Goal: Information Seeking & Learning: Check status

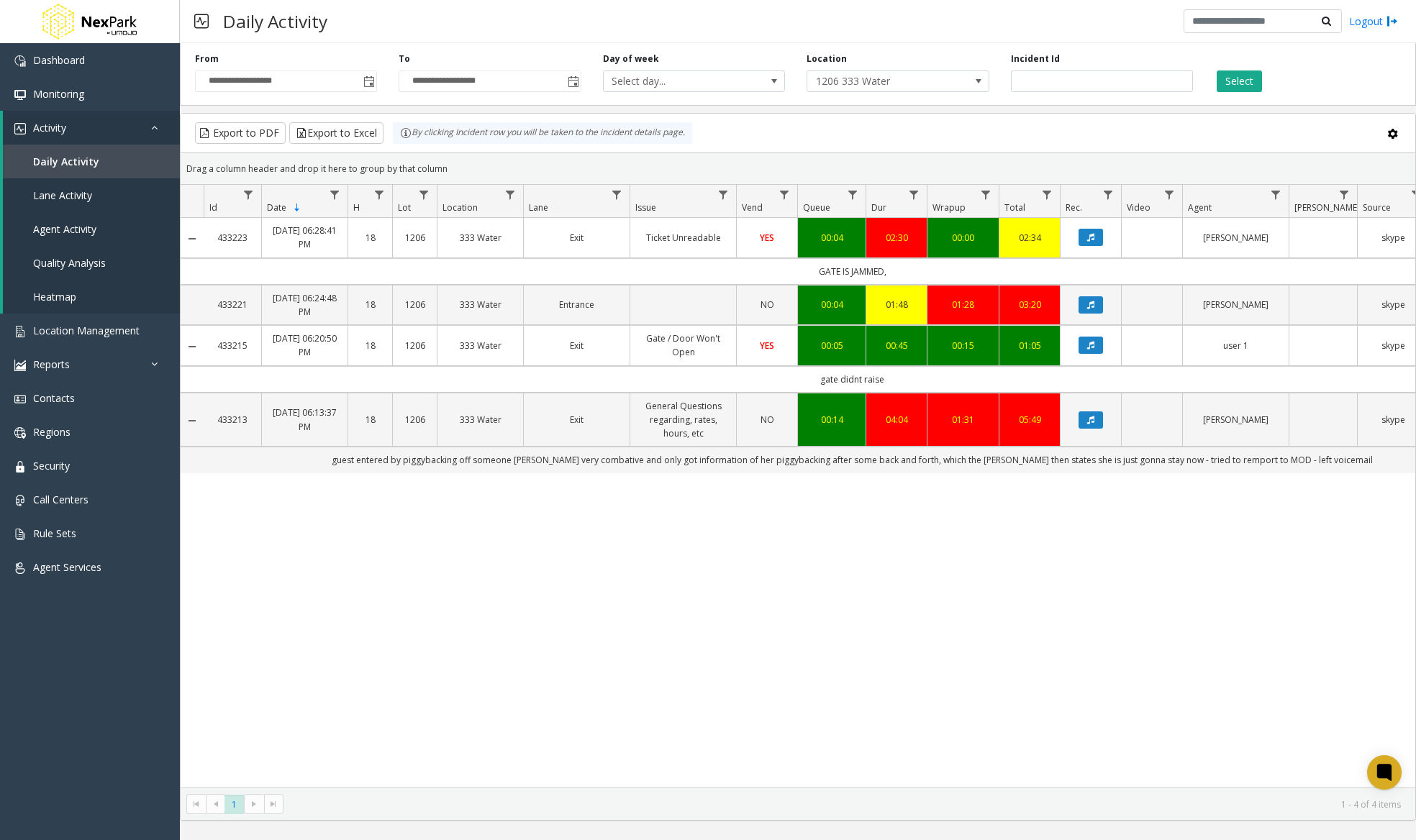
click at [1091, 417] on icon "Data table" at bounding box center [1090, 420] width 7 height 9
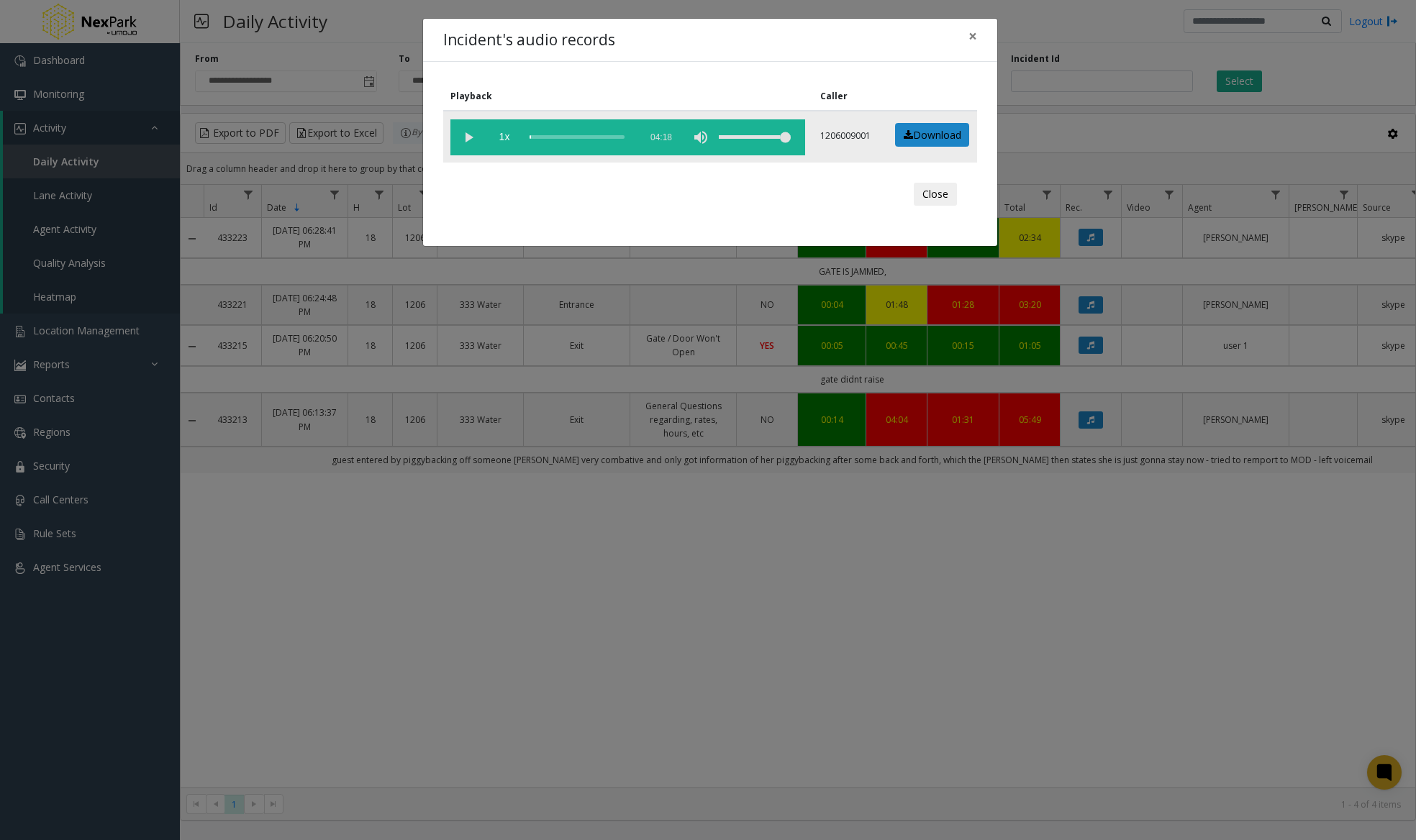
click at [467, 129] on vg-play-pause at bounding box center [468, 137] width 36 height 36
drag, startPoint x: 566, startPoint y: 207, endPoint x: 657, endPoint y: 656, distance: 458.1
click at [652, 647] on div "Incident's audio records × Playback Caller 1x 04:18 1206009001 Download Close" at bounding box center [708, 420] width 1416 height 840
click at [607, 136] on div "scrub bar" at bounding box center [581, 137] width 103 height 36
click at [613, 134] on div "scrub bar" at bounding box center [581, 137] width 103 height 36
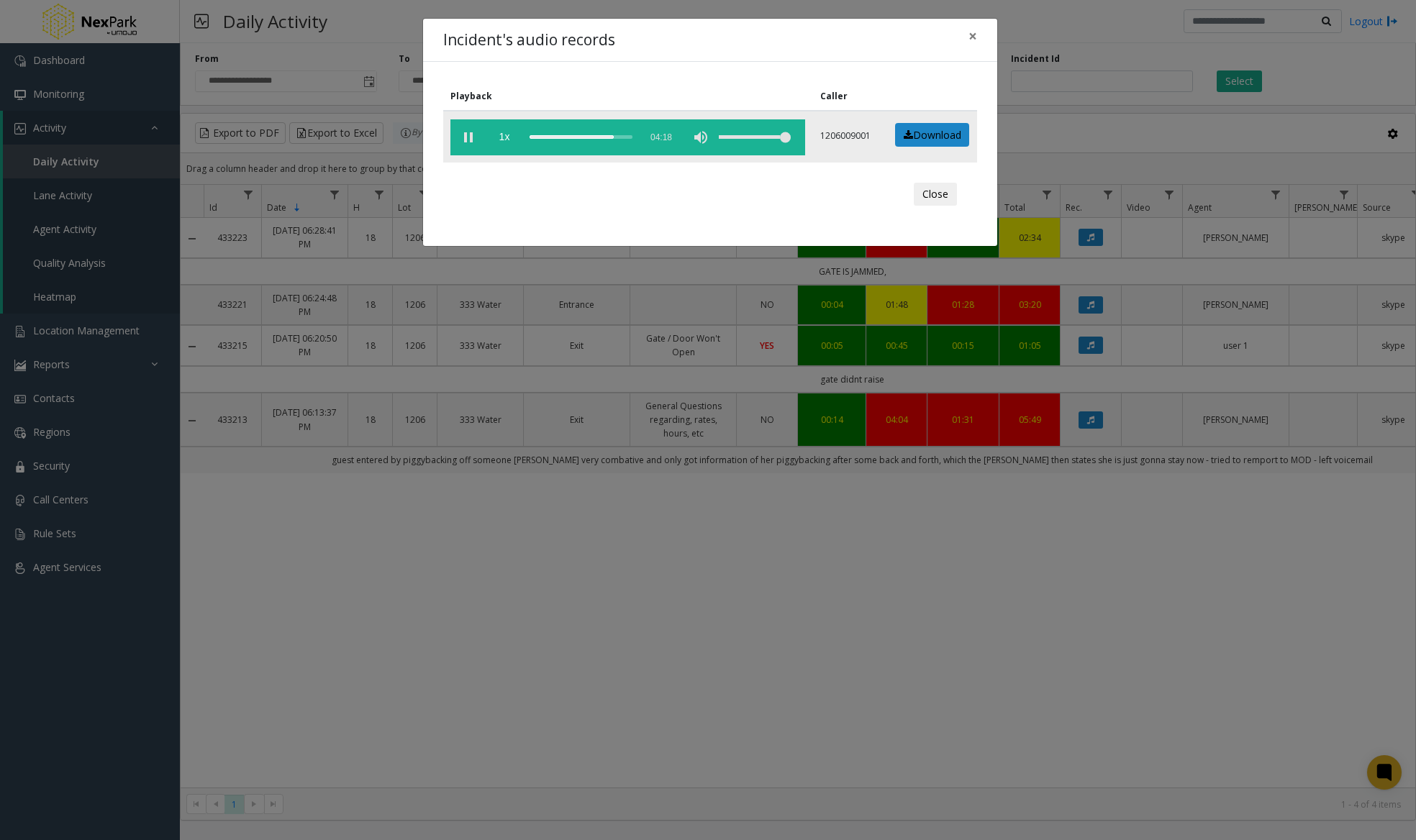
click at [618, 135] on div "scrub bar" at bounding box center [581, 137] width 103 height 36
click at [921, 133] on link "Download" at bounding box center [932, 134] width 74 height 24
click at [198, 420] on div "Incident's audio records × Playback Caller 1x 04:18 1206009001 Download Close" at bounding box center [708, 420] width 1416 height 840
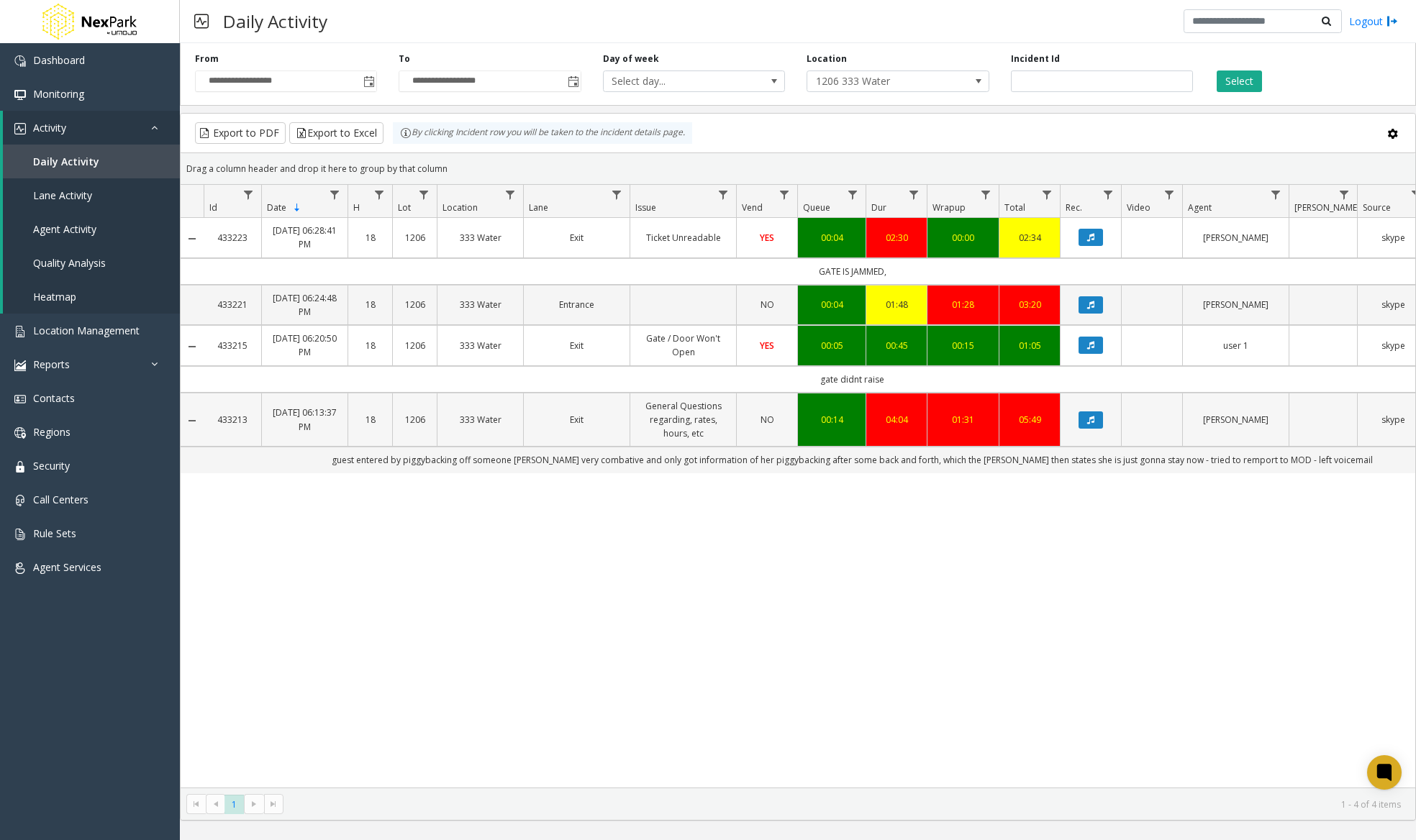
click at [402, 420] on link "1206" at bounding box center [414, 420] width 26 height 14
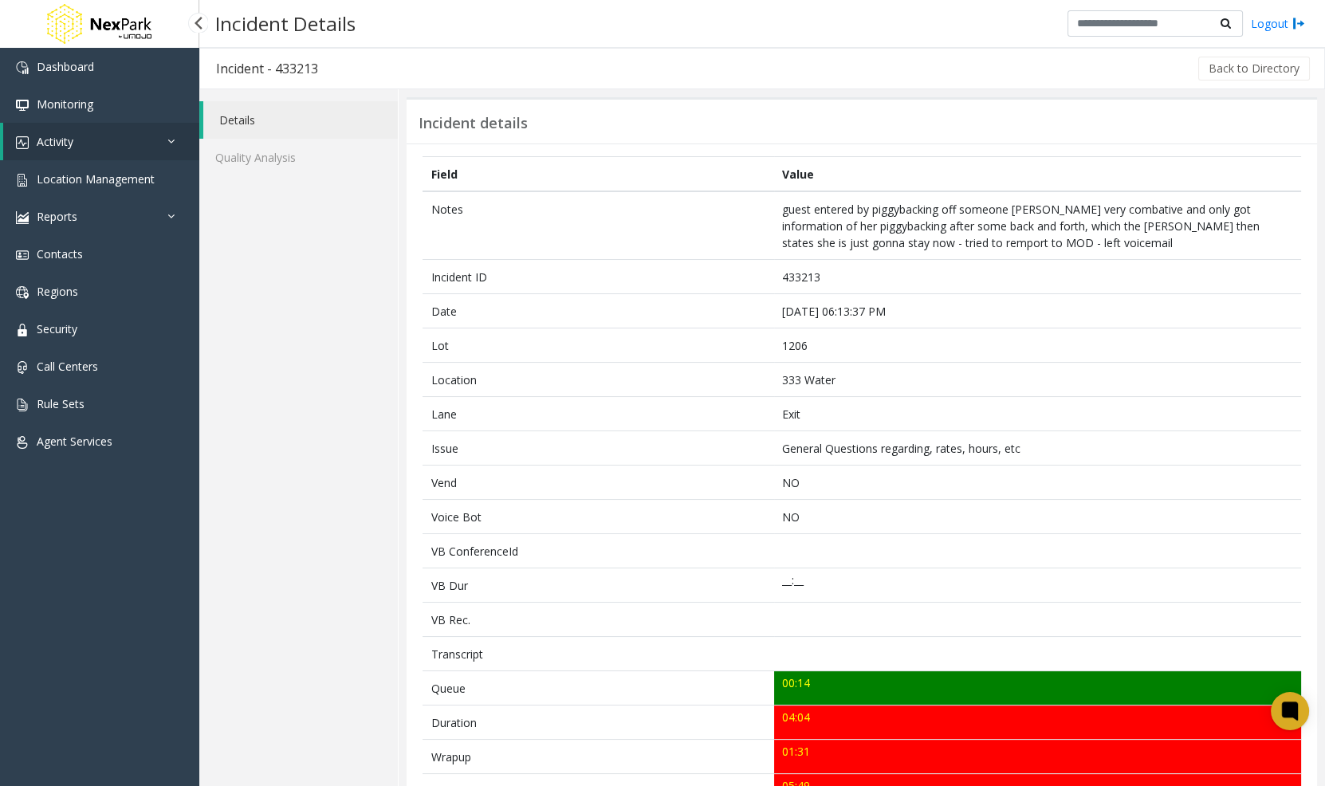
click at [136, 27] on img at bounding box center [99, 24] width 112 height 48
click at [73, 24] on img at bounding box center [99, 24] width 112 height 48
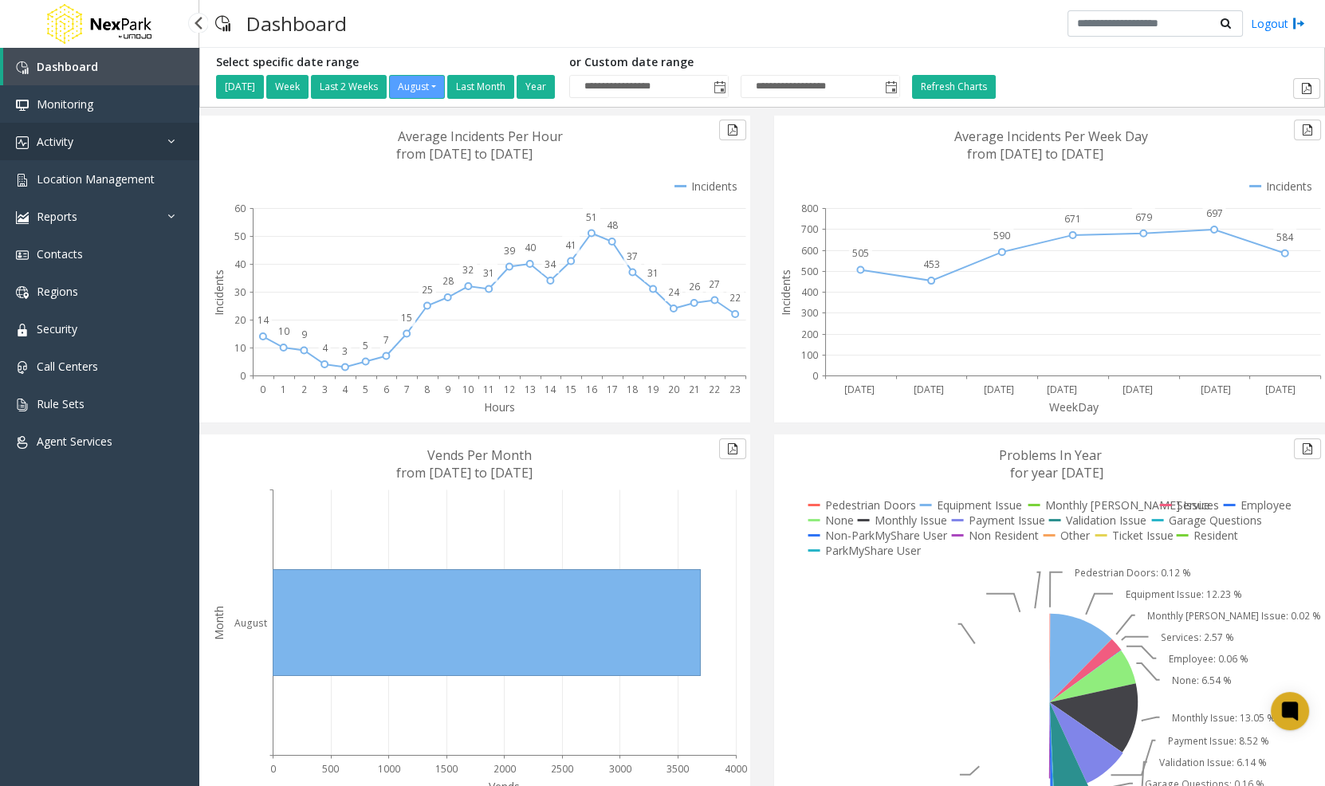
click at [109, 141] on link "Activity" at bounding box center [99, 141] width 199 height 37
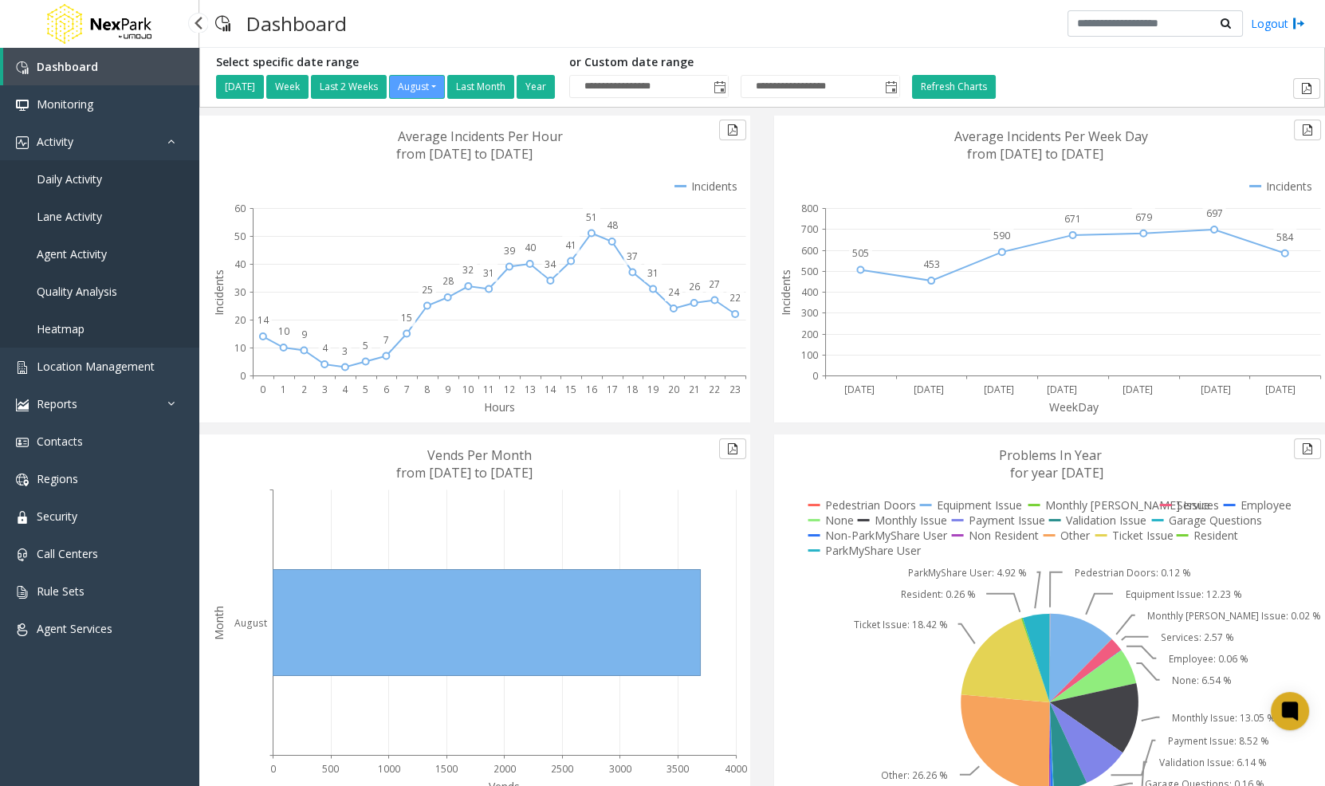
click at [118, 173] on link "Daily Activity" at bounding box center [99, 178] width 199 height 37
